Goal: Transaction & Acquisition: Purchase product/service

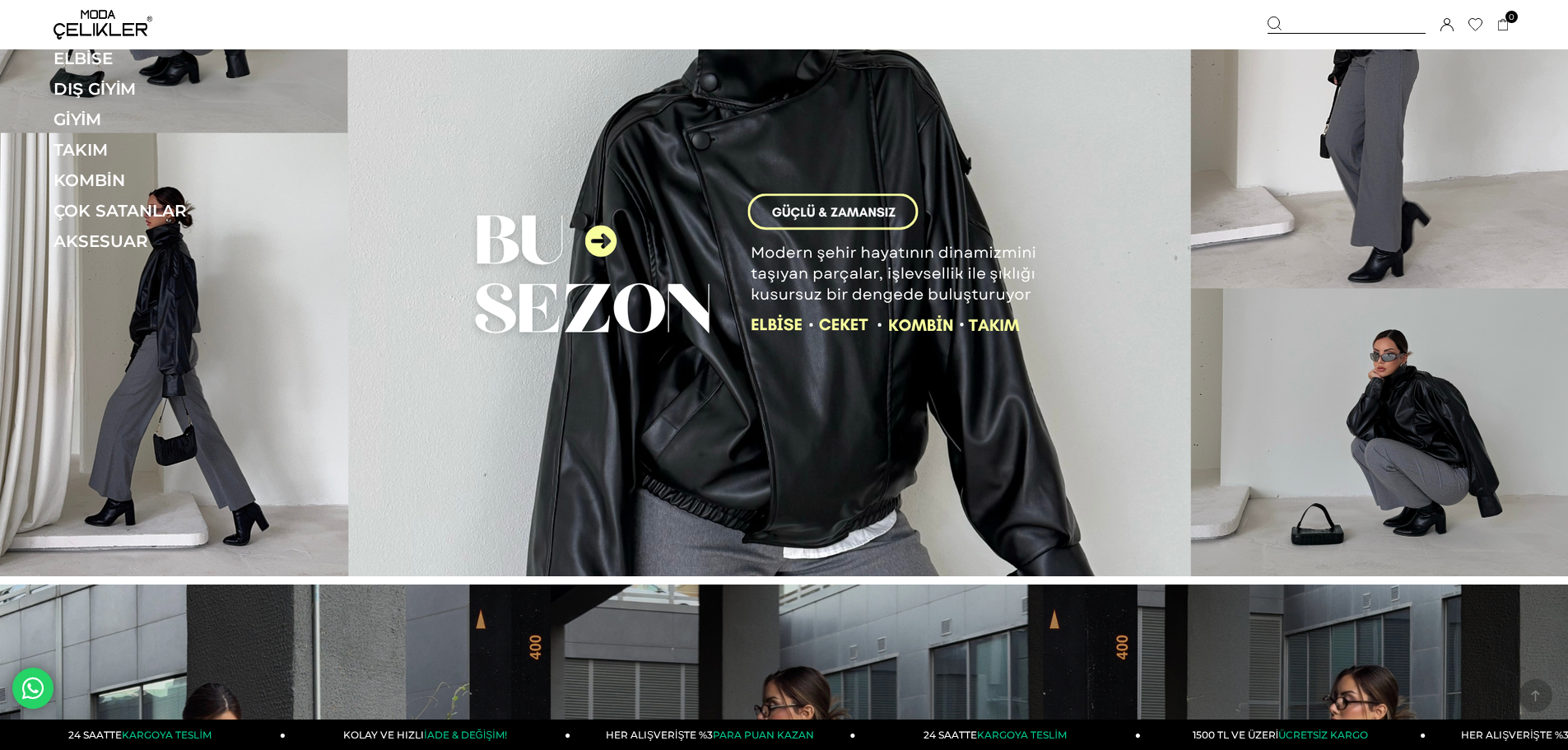
scroll to position [247, 0]
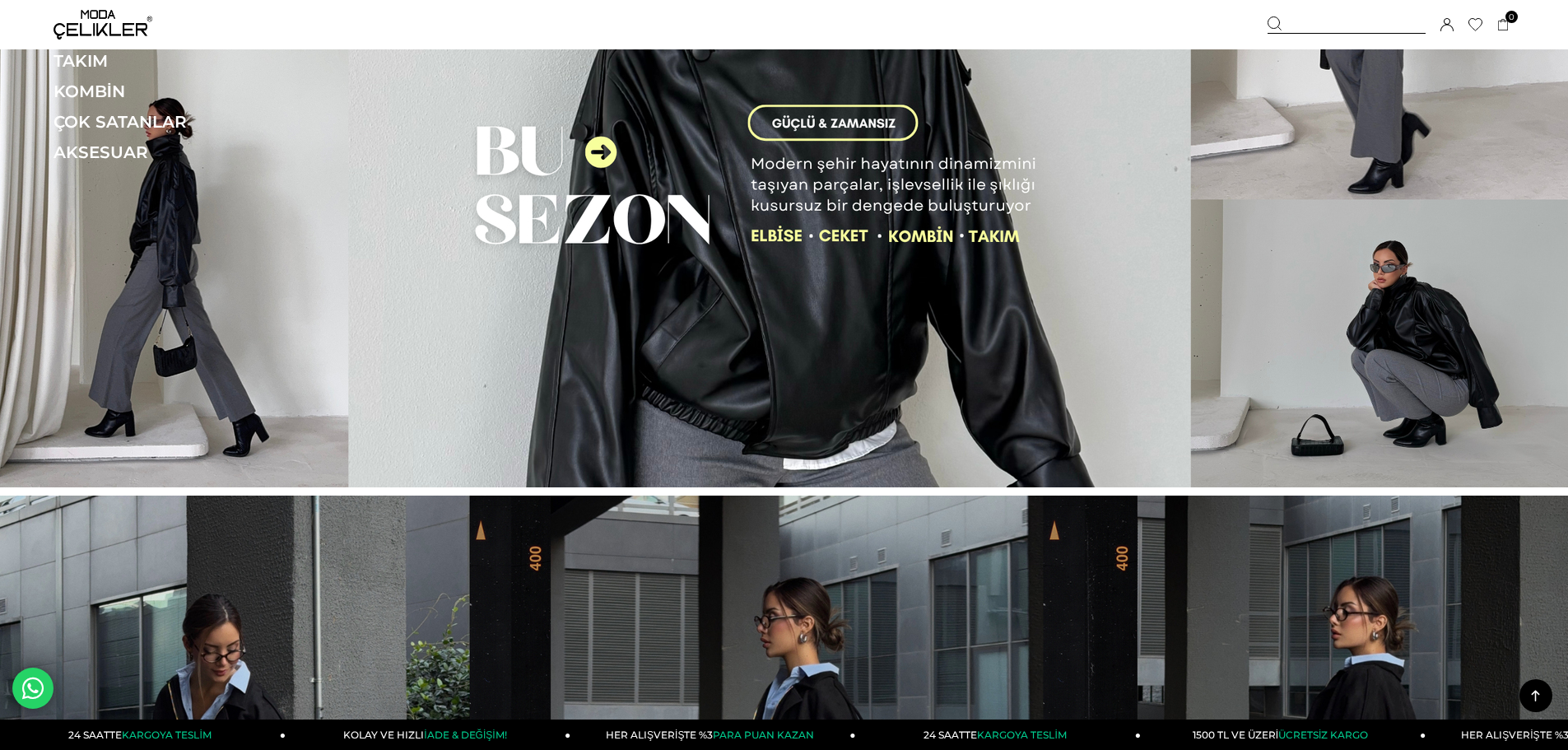
click at [583, 187] on img at bounding box center [784, 119] width 1568 height 735
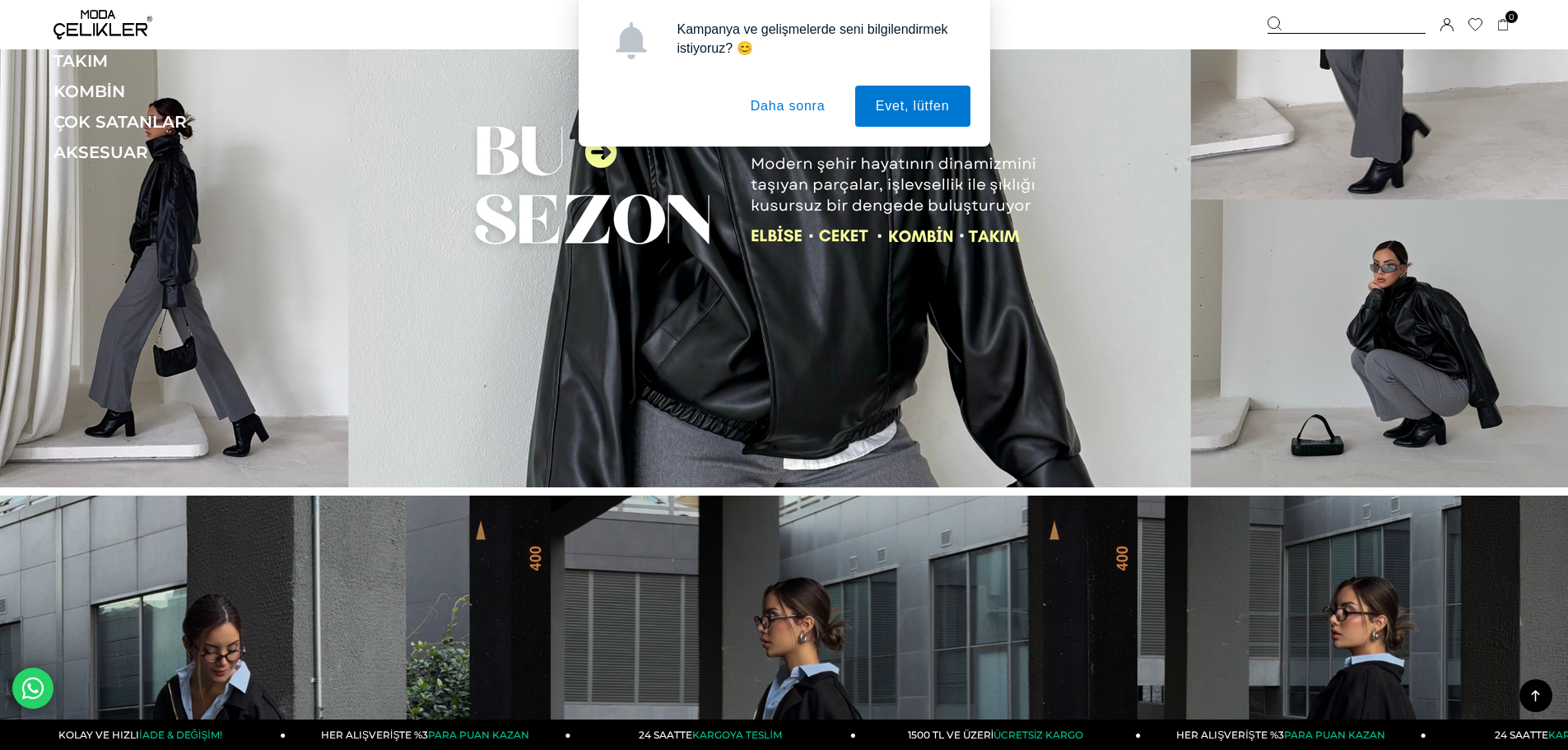
click at [816, 111] on button "Daha sonra" at bounding box center [787, 107] width 116 height 41
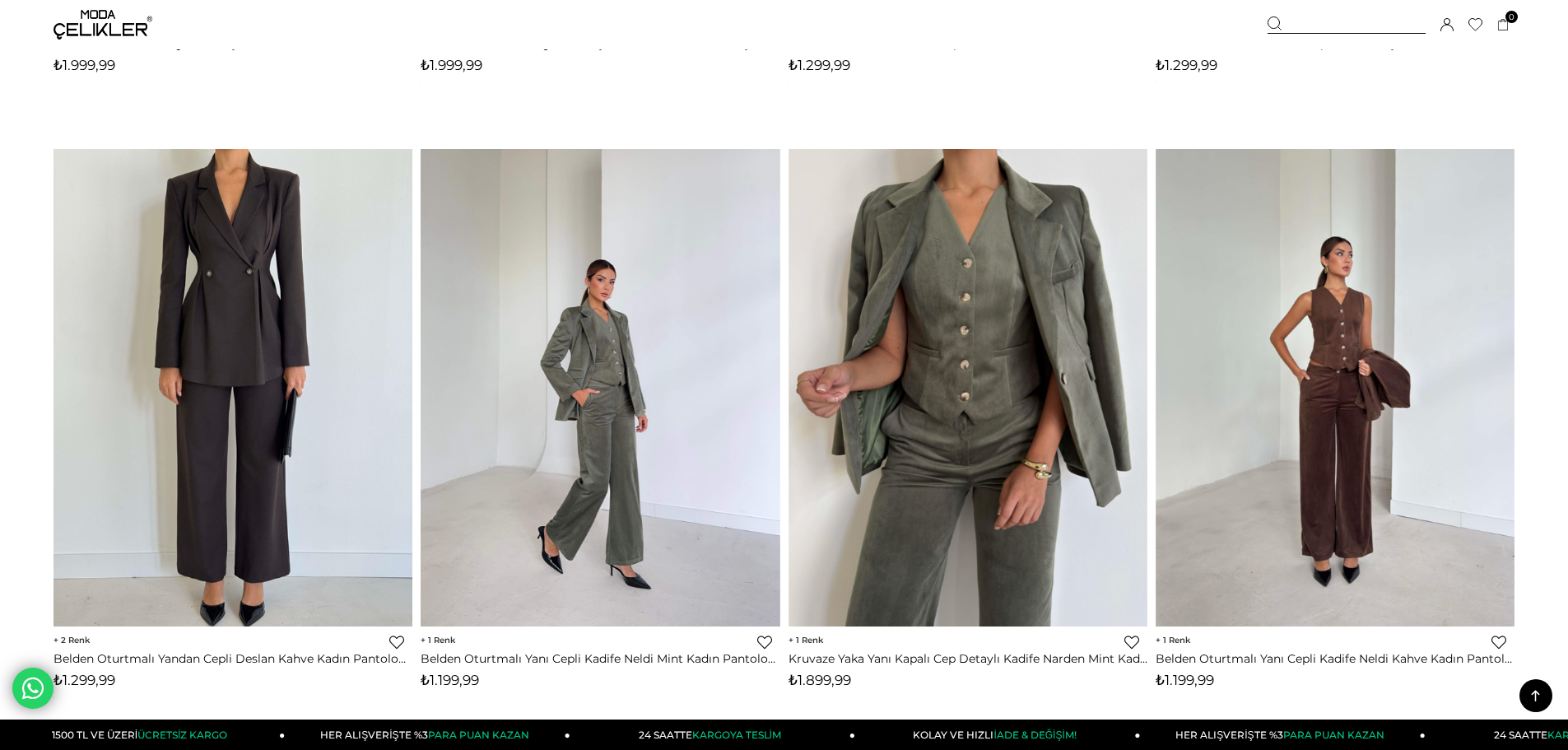
scroll to position [12435, 0]
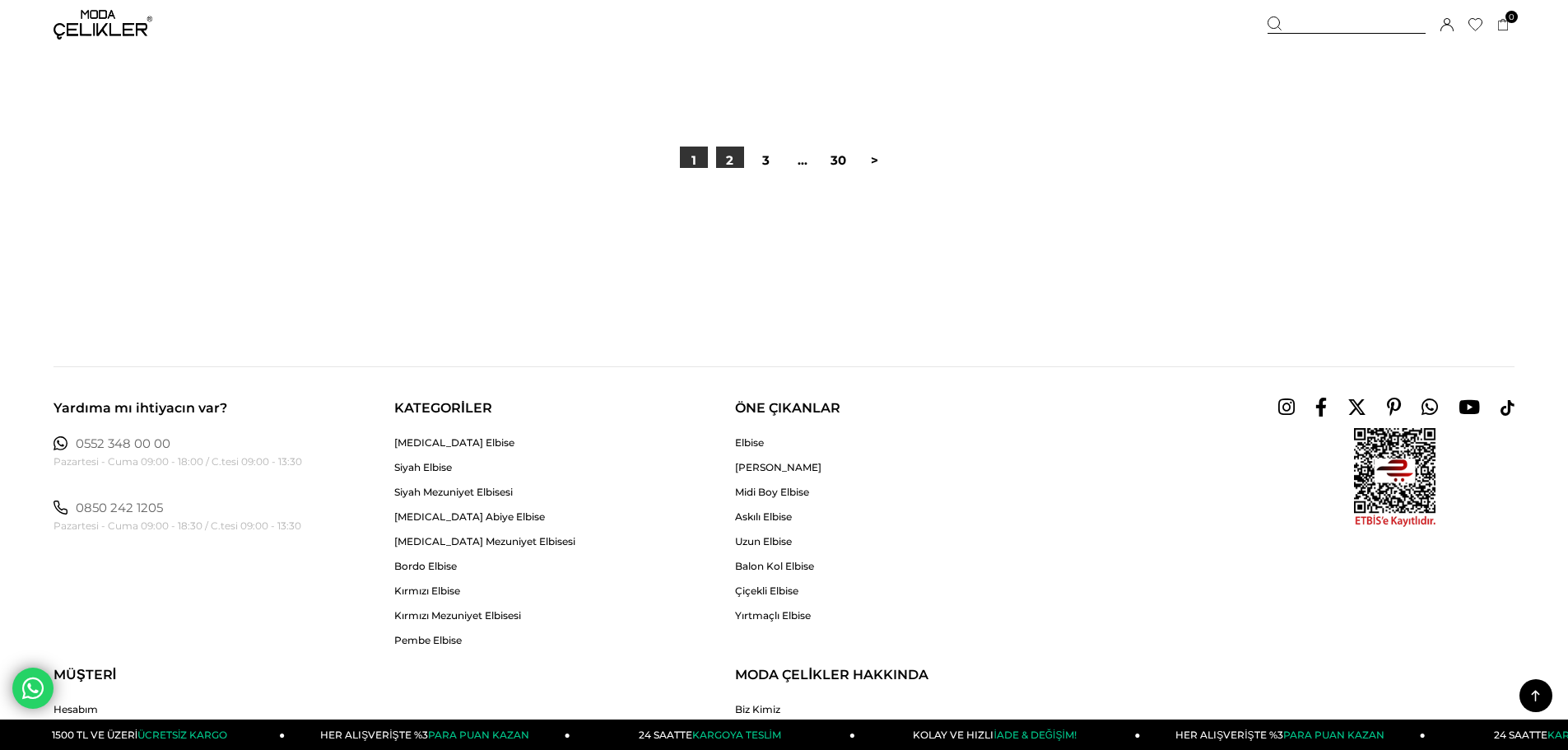
click at [728, 151] on link "2" at bounding box center [730, 161] width 28 height 28
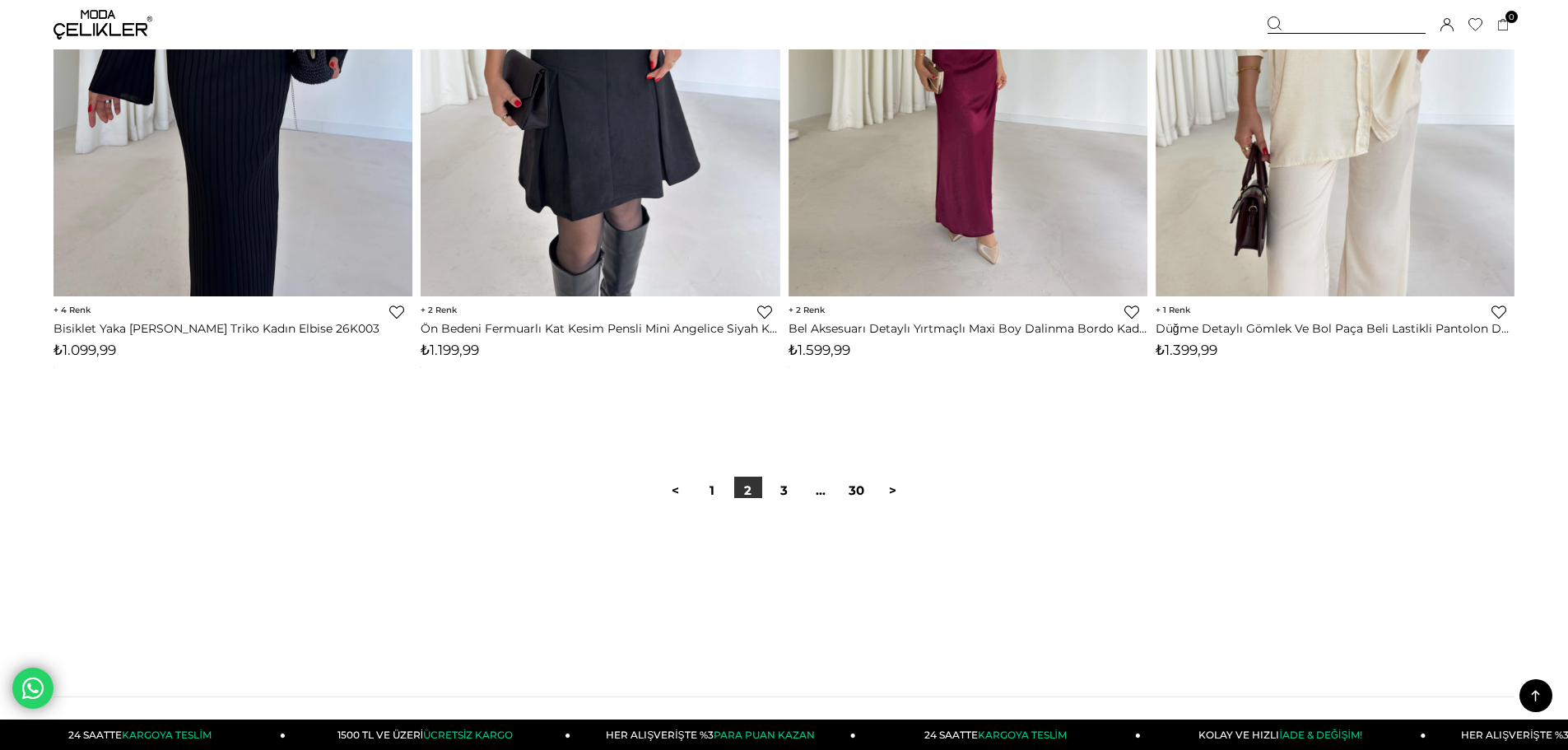
scroll to position [12106, 0]
click at [787, 503] on div at bounding box center [783, 550] width 1461 height 106
click at [780, 485] on link "3" at bounding box center [784, 490] width 28 height 28
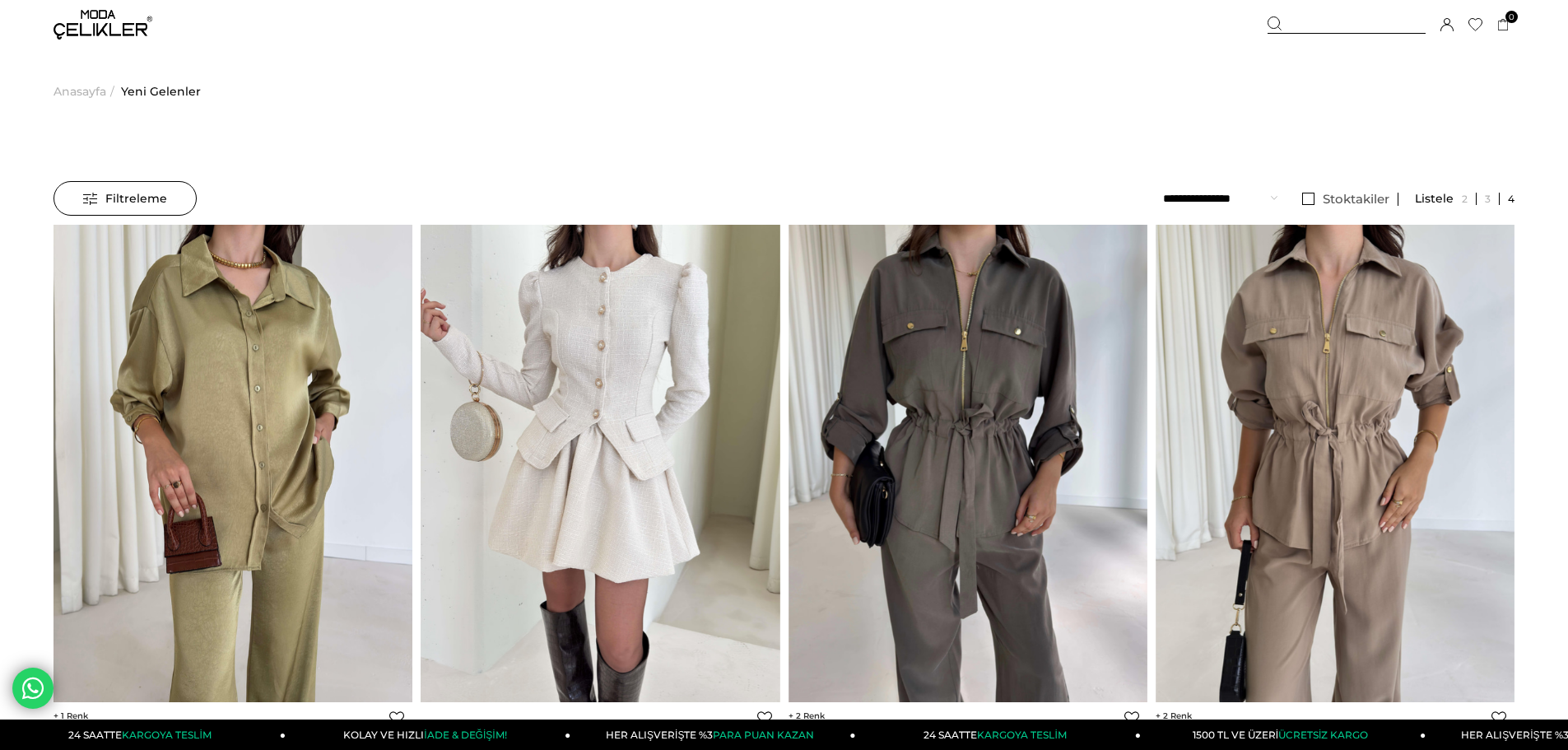
click at [100, 27] on img at bounding box center [102, 25] width 99 height 30
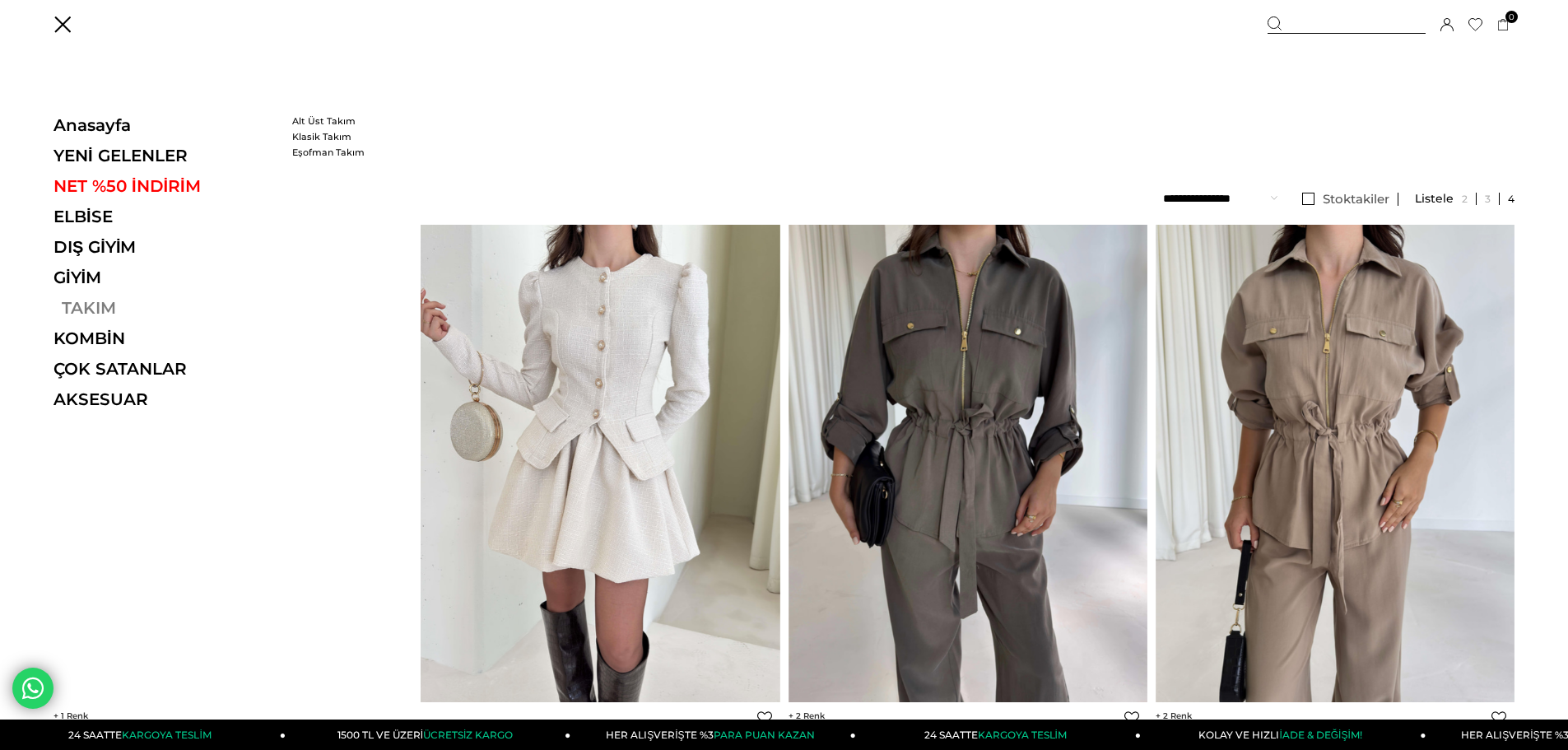
click at [95, 308] on link "TAKIM" at bounding box center [167, 308] width 227 height 20
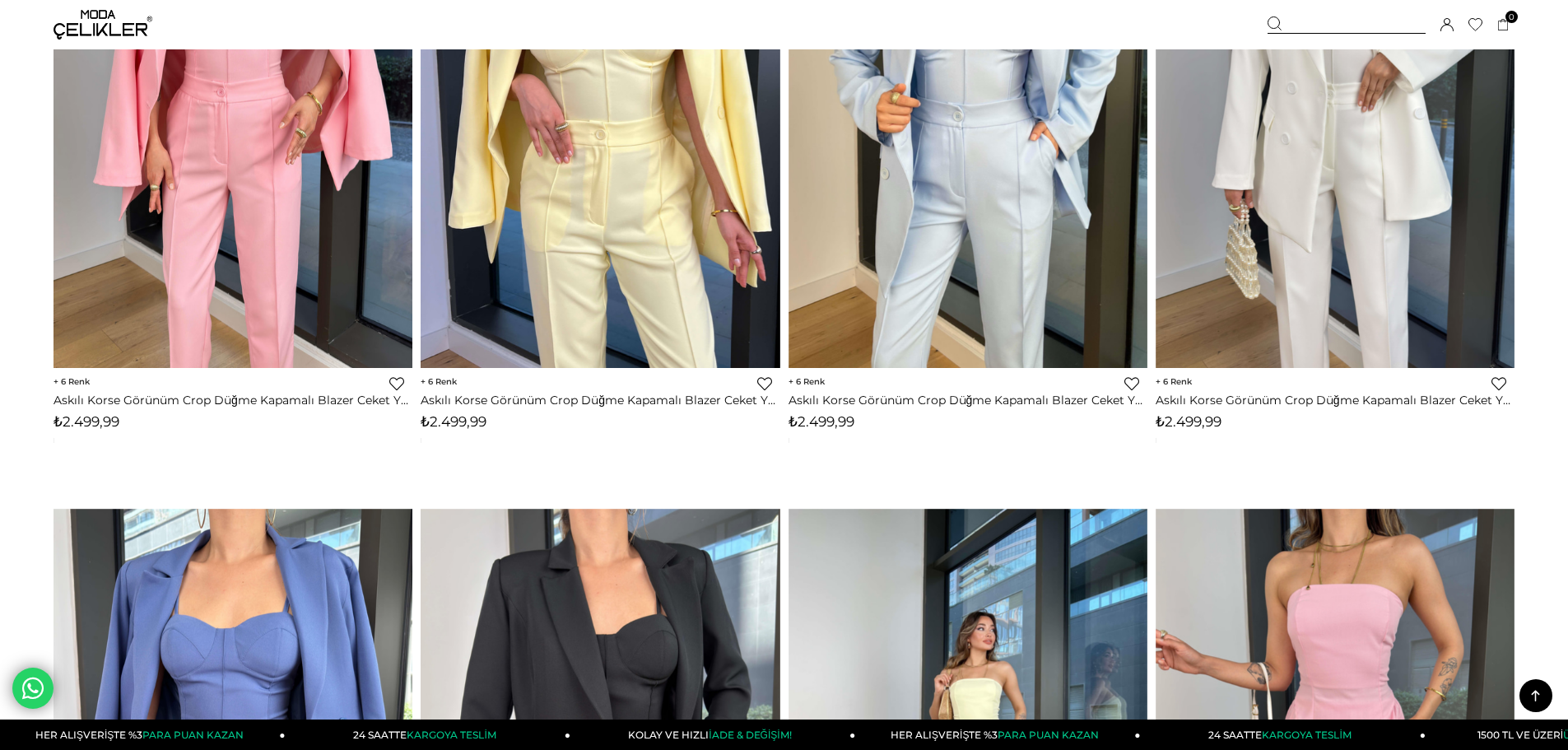
scroll to position [6259, 0]
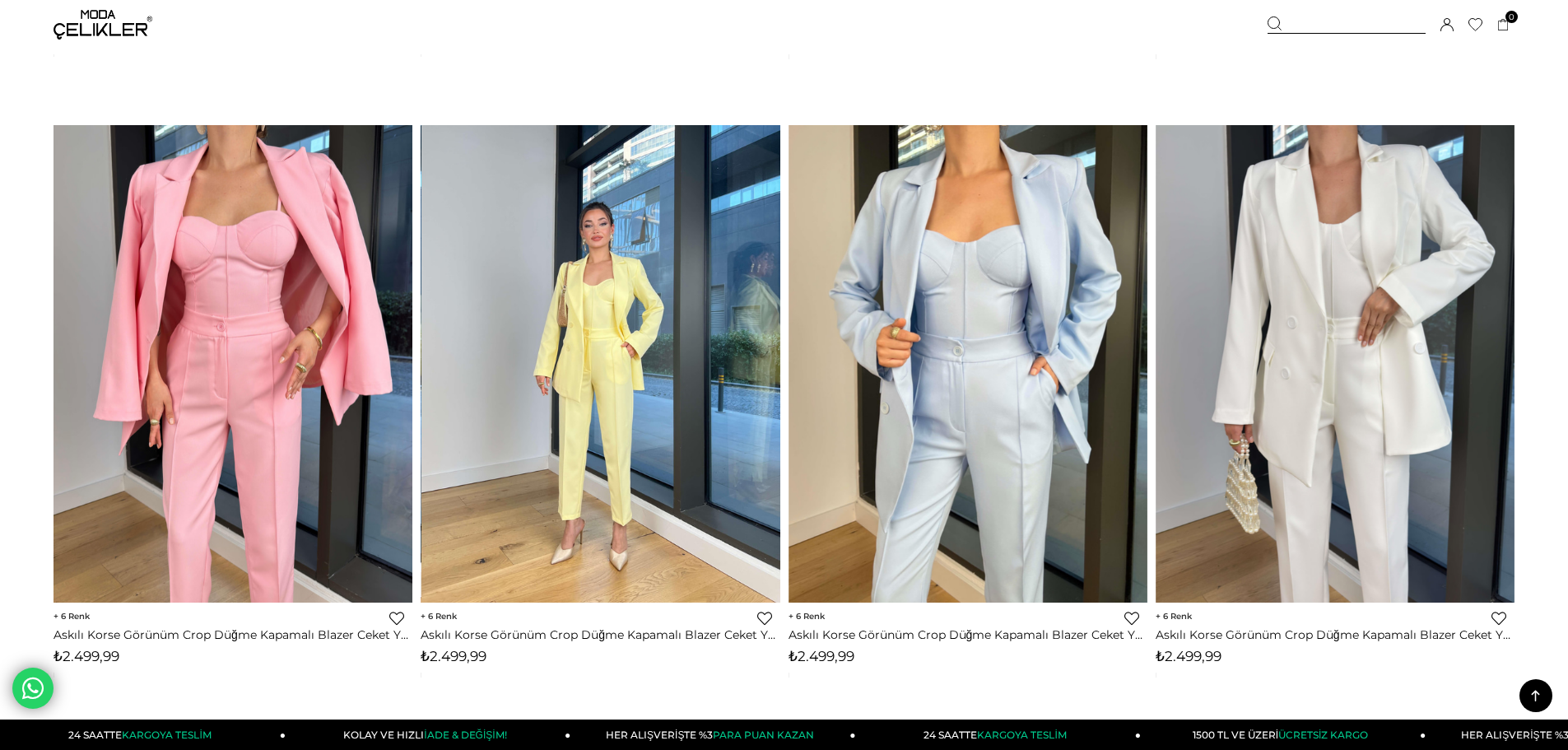
click at [649, 394] on img at bounding box center [601, 363] width 359 height 479
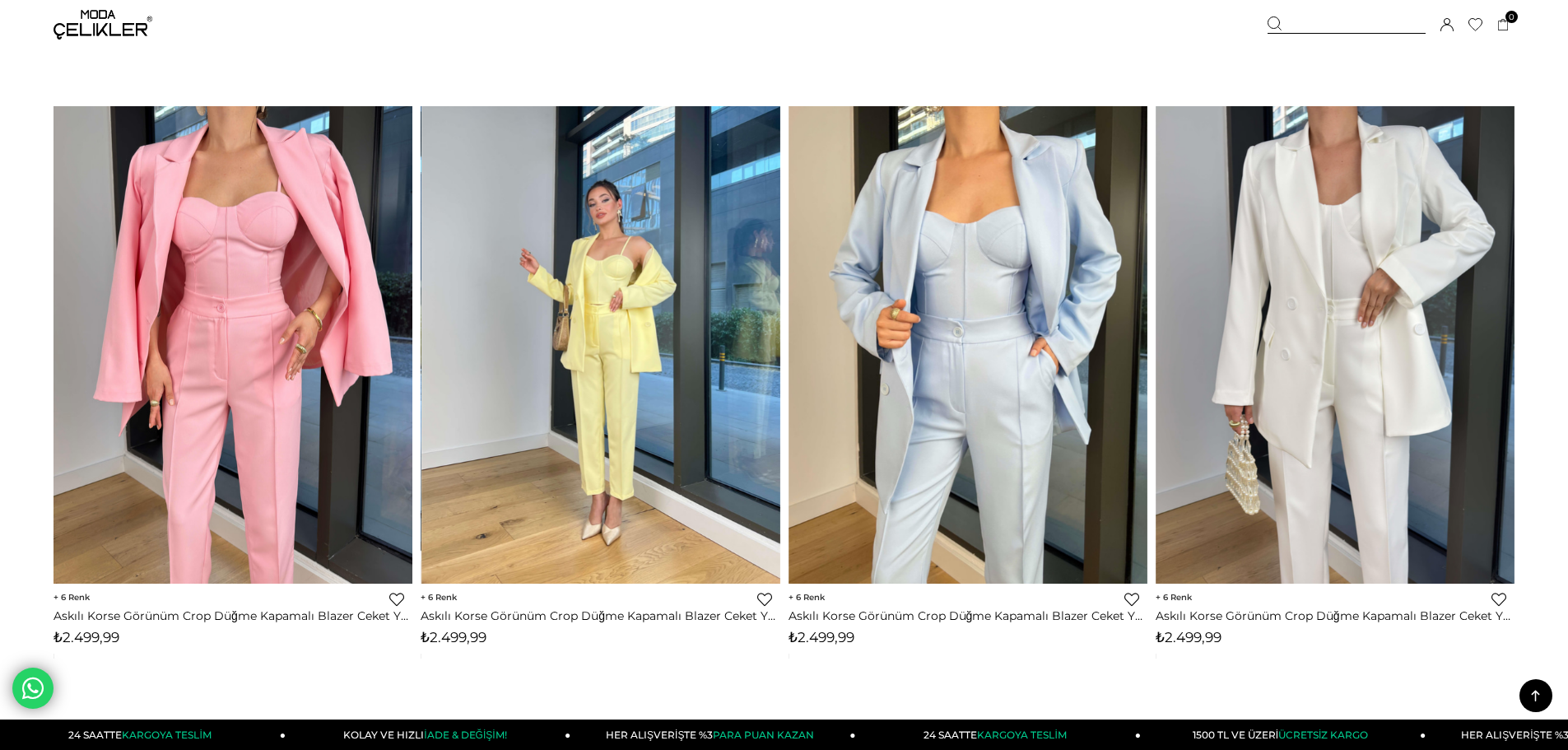
scroll to position [6633, 0]
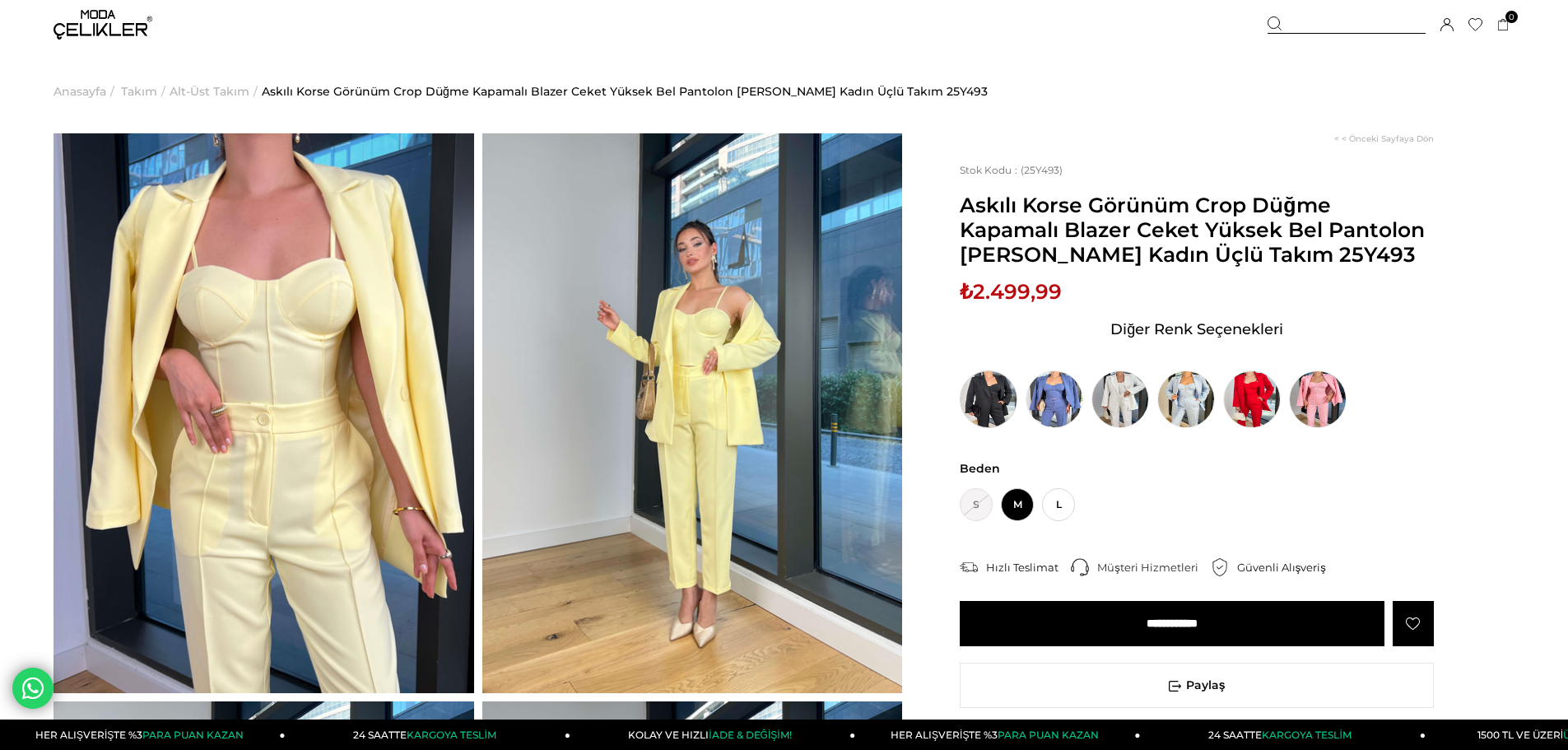
click at [986, 400] on img at bounding box center [988, 399] width 58 height 58
